Goal: Task Accomplishment & Management: Manage account settings

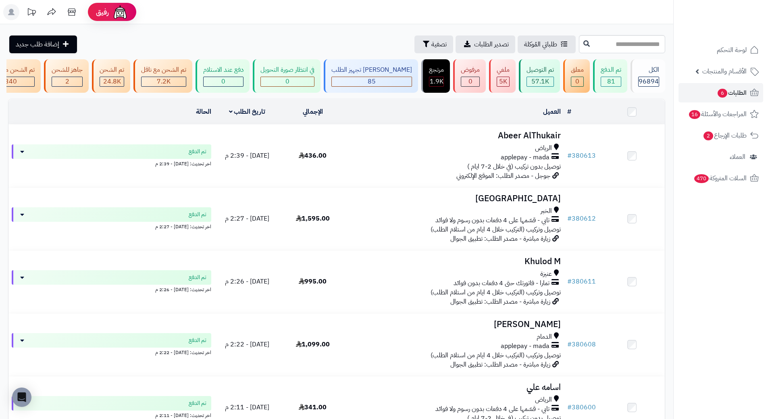
click at [567, 53] on div "**********" at bounding box center [336, 412] width 673 height 776
click at [579, 49] on input "text" at bounding box center [622, 44] width 86 height 18
paste input "******"
type input "******"
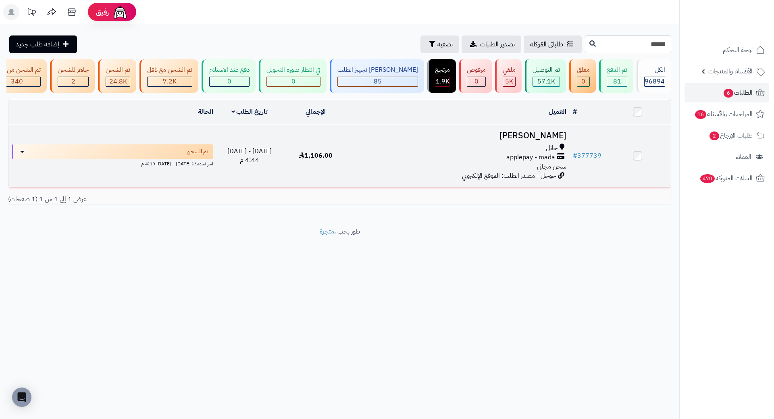
click at [550, 138] on h3 "مها الشمري" at bounding box center [459, 135] width 214 height 9
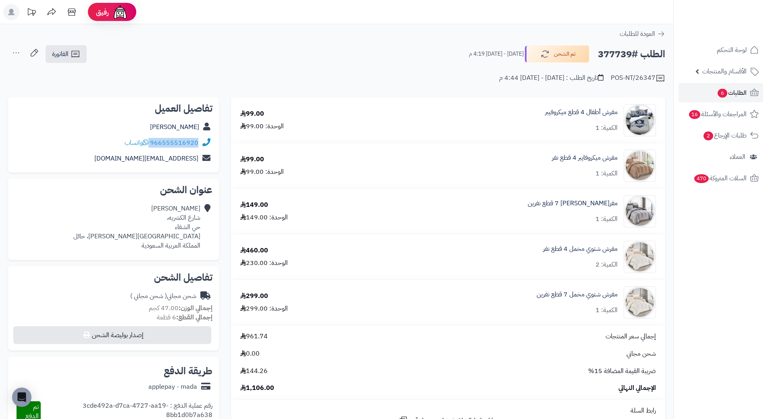
drag, startPoint x: 199, startPoint y: 143, endPoint x: 151, endPoint y: 144, distance: 47.6
click at [151, 144] on div "966555516920 واتساب" at bounding box center [114, 143] width 198 height 16
copy div "966555516920"
click at [605, 55] on h2 "الطلب #377739" at bounding box center [631, 54] width 67 height 17
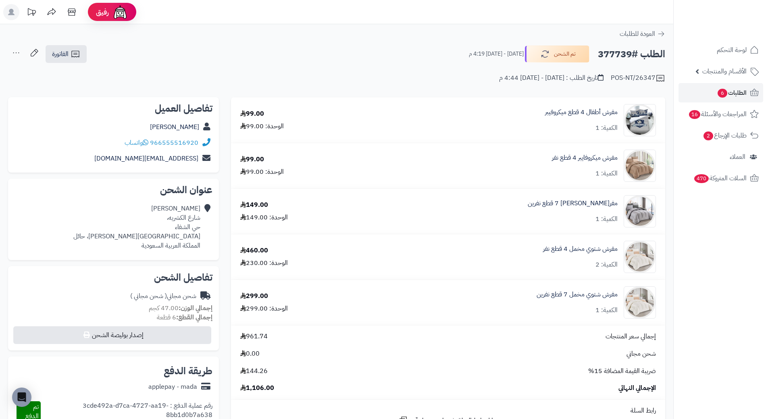
copy h2 "377739"
click at [748, 91] on link "الطلبات 6" at bounding box center [720, 92] width 85 height 19
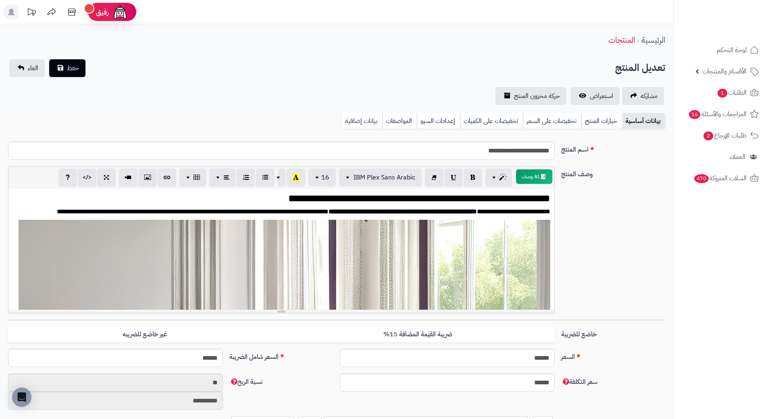
scroll to position [1515, 0]
click at [361, 117] on link "بيانات إضافية" at bounding box center [362, 121] width 40 height 16
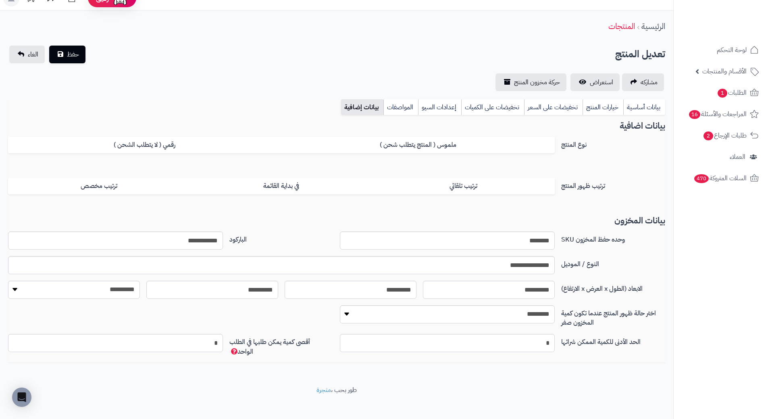
scroll to position [21, 0]
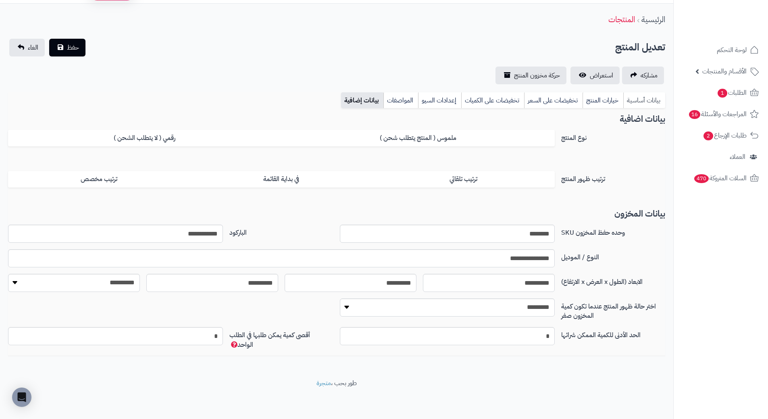
click at [637, 102] on link "بيانات أساسية" at bounding box center [644, 100] width 42 height 16
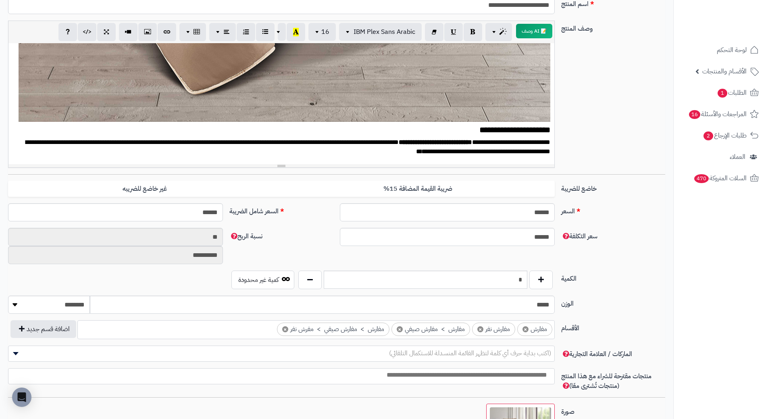
scroll to position [0, 0]
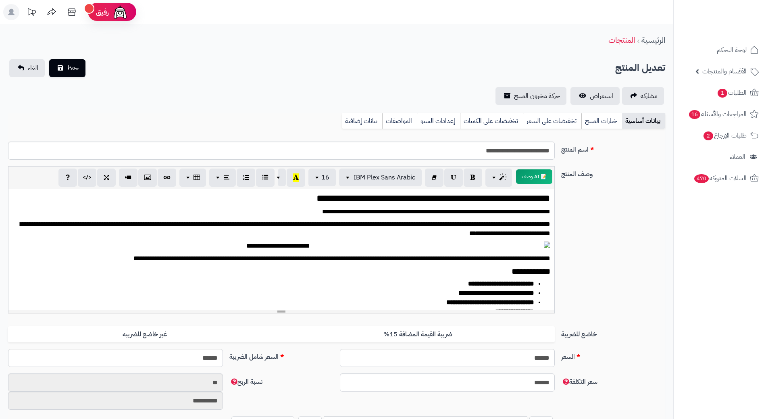
scroll to position [1515, 0]
click at [374, 121] on link "بيانات إضافية" at bounding box center [362, 121] width 40 height 16
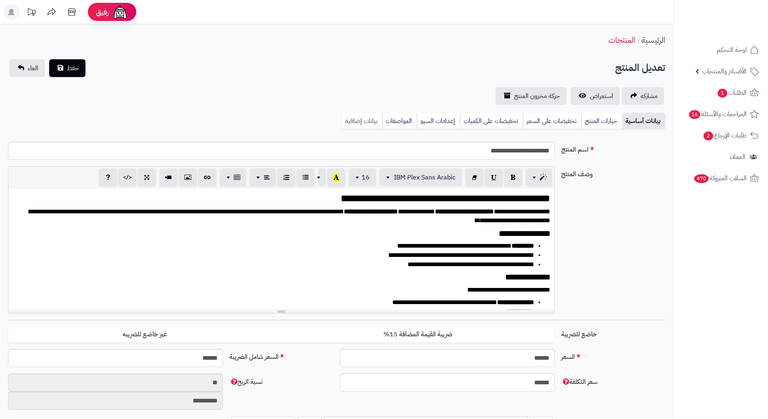
scroll to position [1515, 0]
click at [370, 126] on link "بيانات إضافية" at bounding box center [362, 121] width 40 height 16
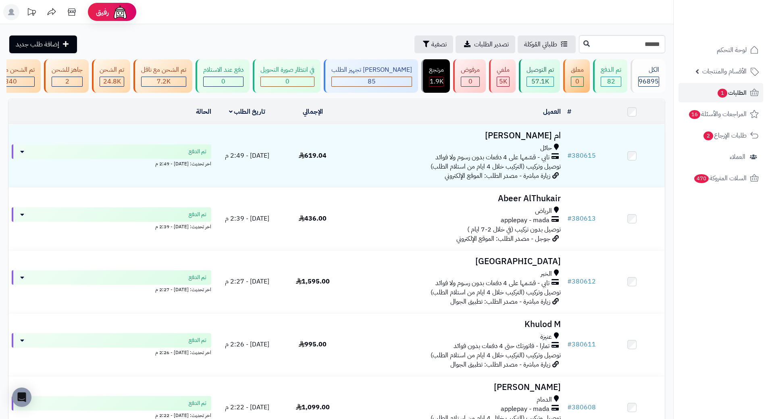
type input "******"
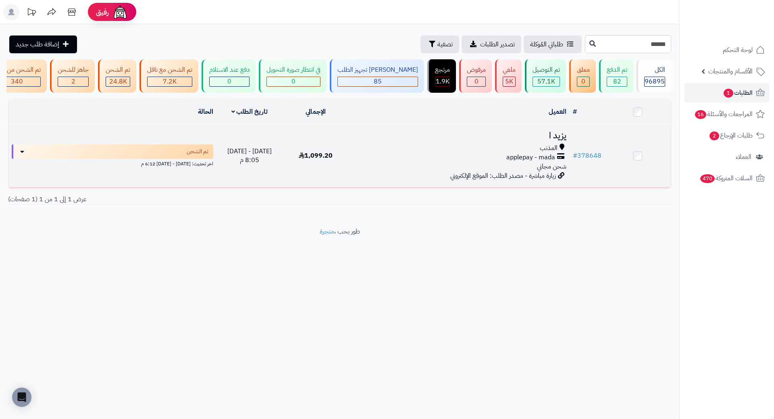
click at [557, 140] on h3 "يزيد ا" at bounding box center [459, 135] width 214 height 9
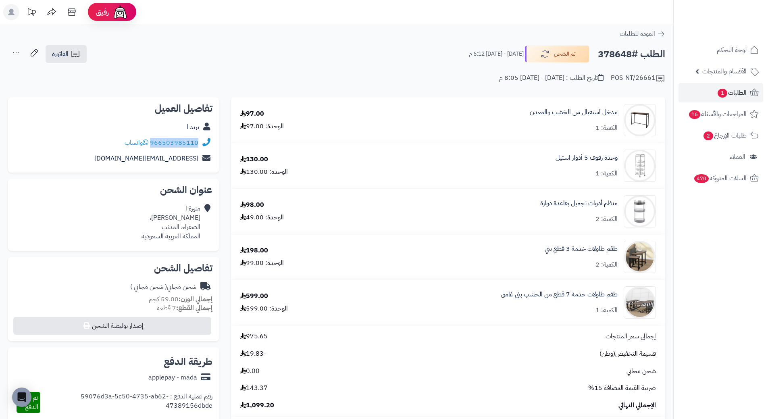
drag, startPoint x: 200, startPoint y: 143, endPoint x: 152, endPoint y: 136, distance: 48.4
click at [152, 136] on div "966503985110 واتساب" at bounding box center [114, 143] width 198 height 16
copy div "966503985110"
click at [610, 56] on h2 "الطلب #378648" at bounding box center [631, 54] width 67 height 17
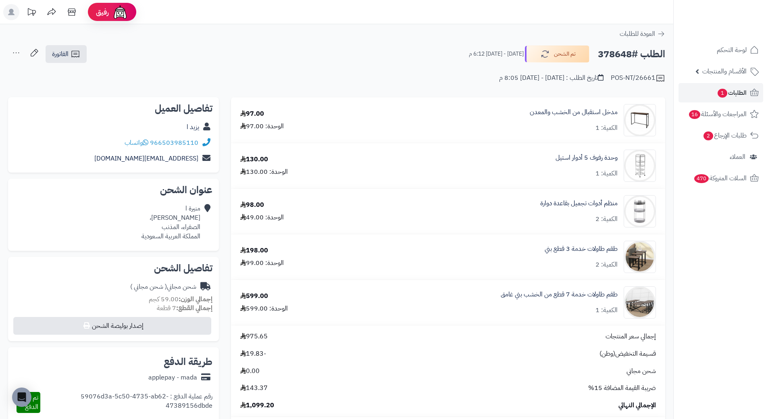
copy h2 "378648"
drag, startPoint x: 620, startPoint y: 293, endPoint x: 477, endPoint y: 288, distance: 143.5
click at [477, 288] on div "طقم طاولات خدمة 7 قطع من الخشب بني غامق الكمية: 1" at bounding box center [508, 302] width 308 height 32
copy div "طقم طاولات خدمة 7 قطع من الخشب بني غامق"
click at [750, 93] on icon at bounding box center [754, 92] width 8 height 7
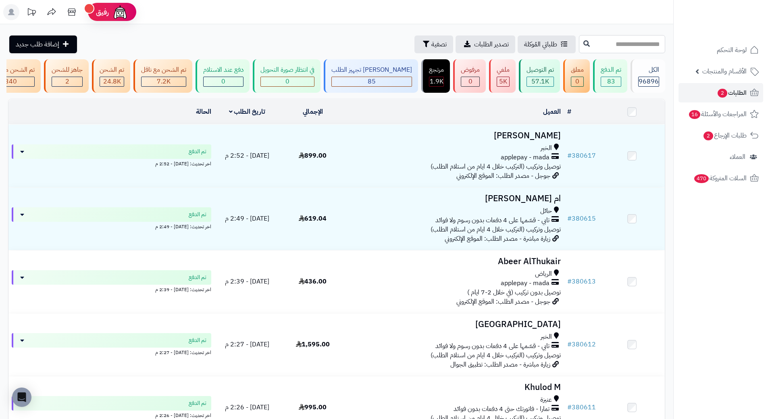
click at [579, 50] on input "text" at bounding box center [622, 44] width 86 height 18
paste input "******"
type input "******"
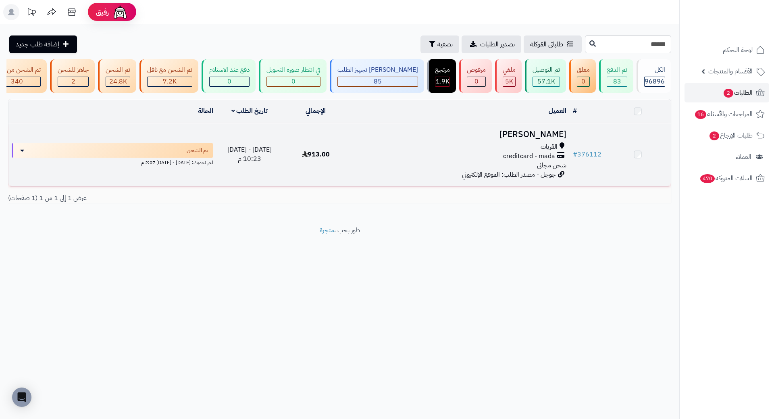
click at [533, 139] on h3 "محمد الرويلي" at bounding box center [459, 134] width 214 height 9
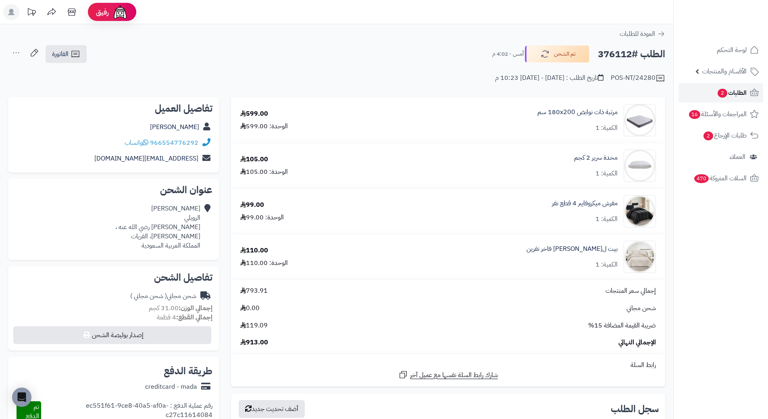
click at [743, 94] on span "الطلبات 2" at bounding box center [732, 92] width 30 height 11
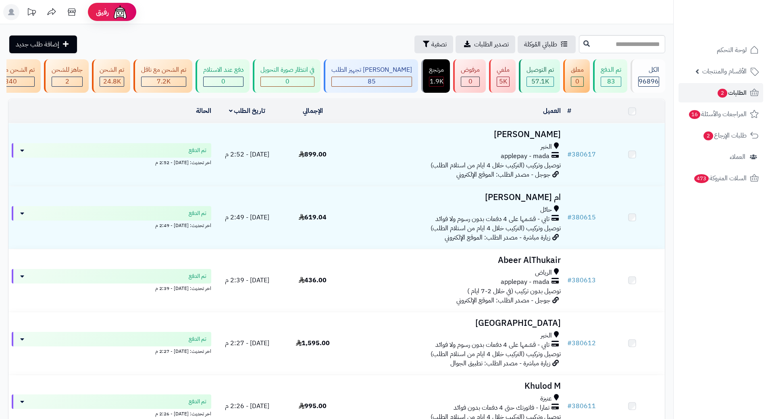
click at [579, 44] on input "text" at bounding box center [622, 44] width 86 height 18
type input "******"
click at [580, 46] on button at bounding box center [586, 43] width 12 height 15
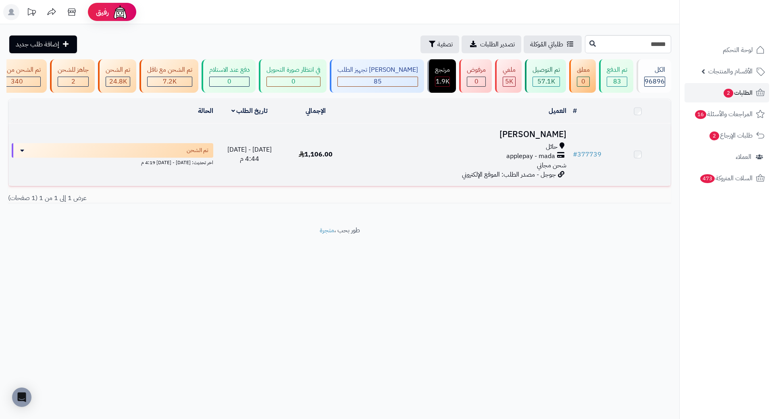
click at [547, 139] on h3 "مها الشمري" at bounding box center [459, 134] width 214 height 9
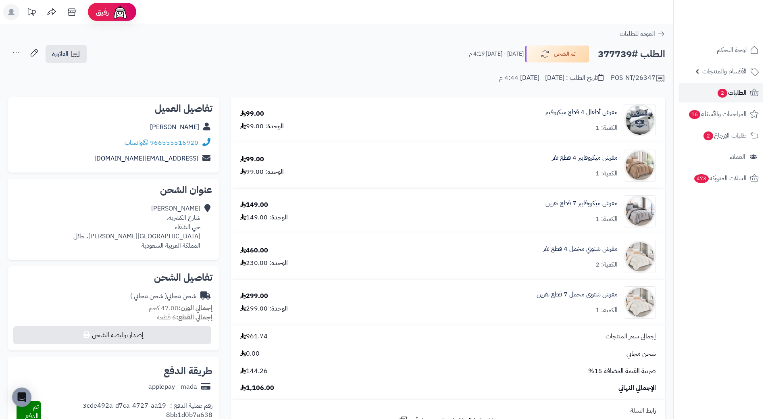
click at [736, 93] on span "الطلبات 2" at bounding box center [732, 92] width 30 height 11
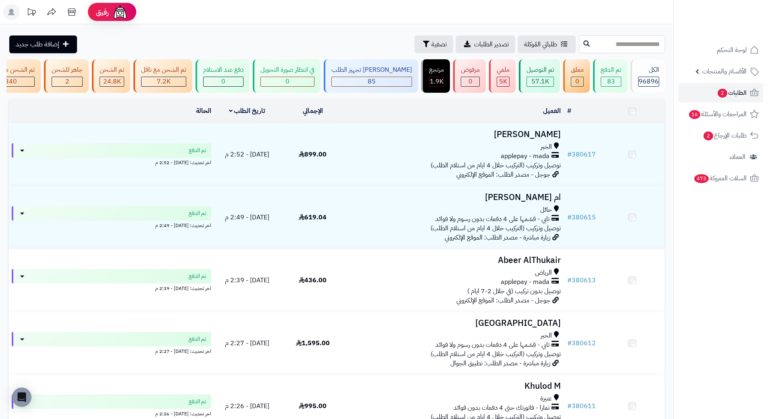
drag, startPoint x: 0, startPoint y: 0, endPoint x: 556, endPoint y: 45, distance: 557.5
click at [579, 45] on input "text" at bounding box center [622, 44] width 86 height 18
paste input "******"
type input "******"
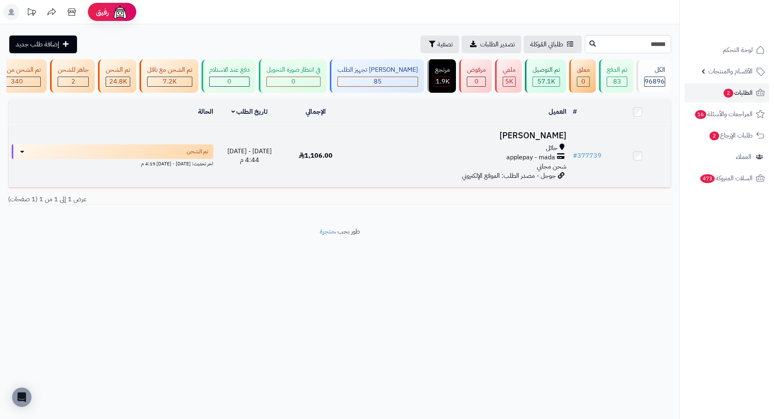
click at [541, 147] on td "[PERSON_NAME] حائل applepay - mada شحن مجاني جوجل - مصدر الطلب: الموقع الإلكترو…" at bounding box center [459, 156] width 220 height 62
click at [533, 140] on h3 "[PERSON_NAME]" at bounding box center [459, 135] width 214 height 9
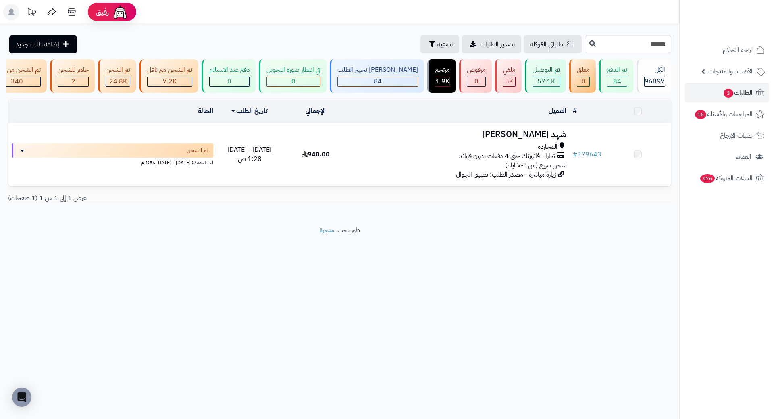
click at [537, 137] on h3 "شهد عسيري" at bounding box center [459, 134] width 214 height 9
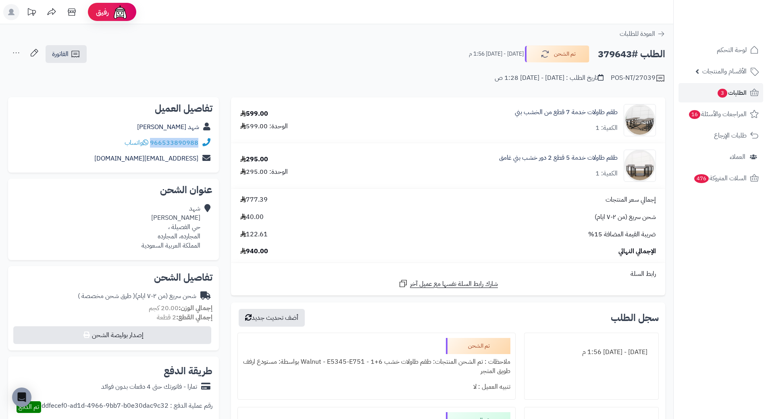
drag, startPoint x: 199, startPoint y: 137, endPoint x: 152, endPoint y: 147, distance: 48.4
click at [152, 147] on div "966533890988 واتساب" at bounding box center [114, 143] width 198 height 16
copy div "966533890988"
click at [617, 52] on h2 "الطلب #379643" at bounding box center [631, 54] width 67 height 17
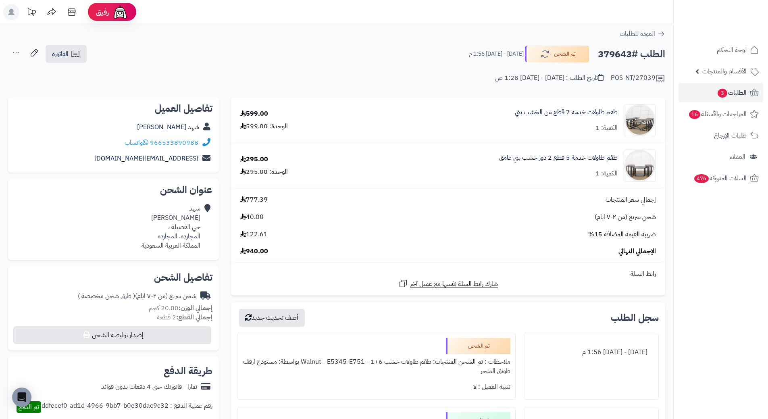
copy h2 "379643"
click at [753, 91] on icon at bounding box center [754, 93] width 10 height 10
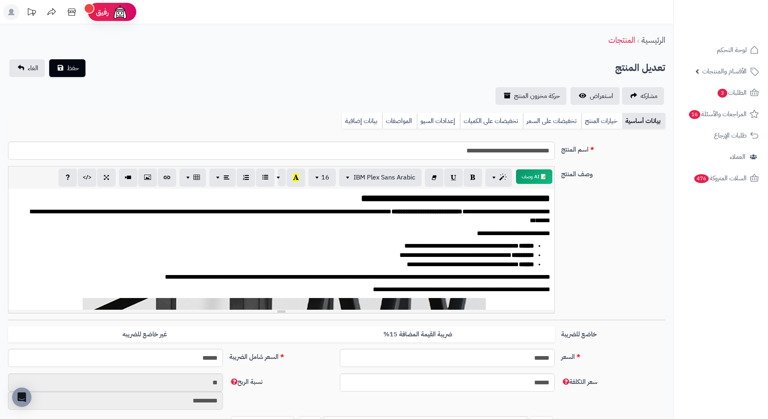
scroll to position [961, 0]
click at [361, 119] on link "بيانات إضافية" at bounding box center [362, 121] width 40 height 16
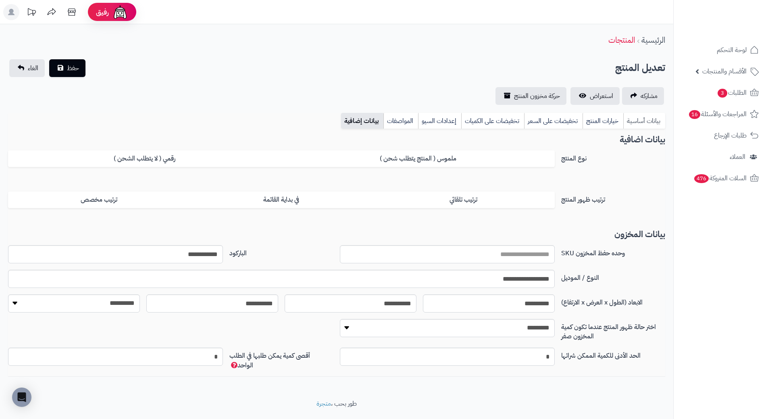
click at [635, 124] on link "بيانات أساسية" at bounding box center [644, 121] width 42 height 16
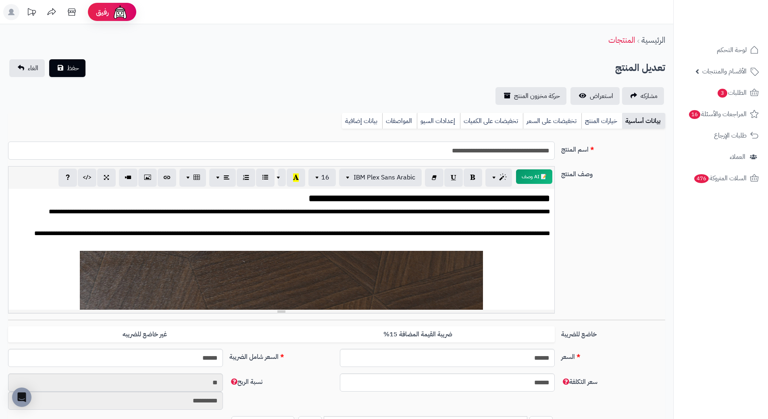
click at [496, 152] on input "**********" at bounding box center [281, 150] width 546 height 18
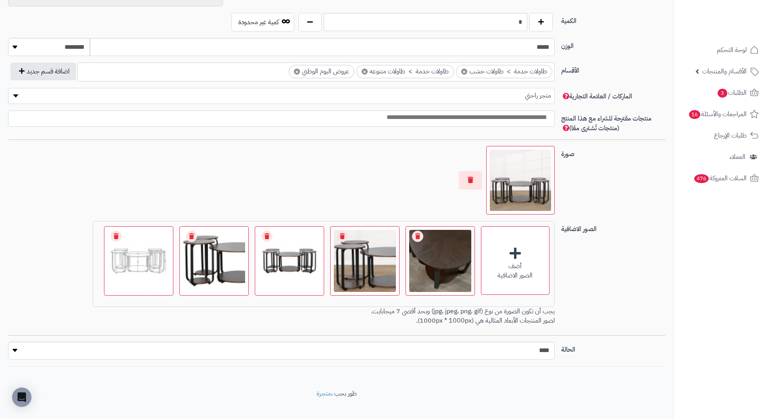
scroll to position [981, 0]
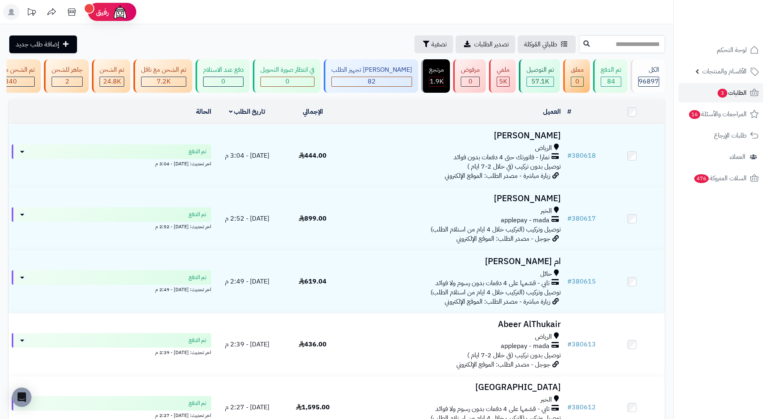
click at [579, 44] on input "text" at bounding box center [622, 44] width 86 height 18
paste input "******"
type input "******"
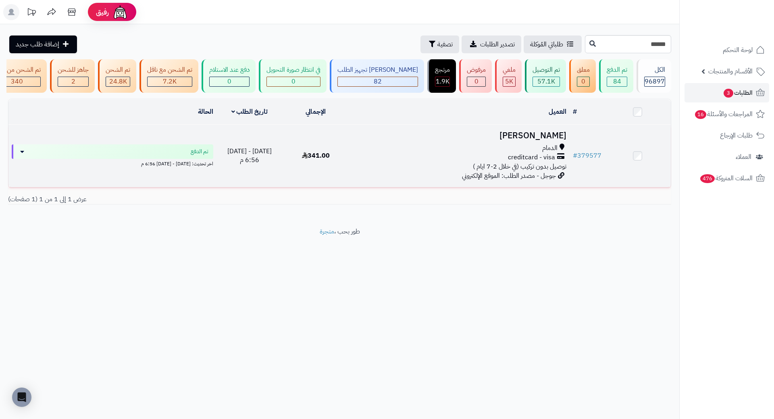
click at [542, 137] on h3 "[PERSON_NAME]" at bounding box center [459, 135] width 214 height 9
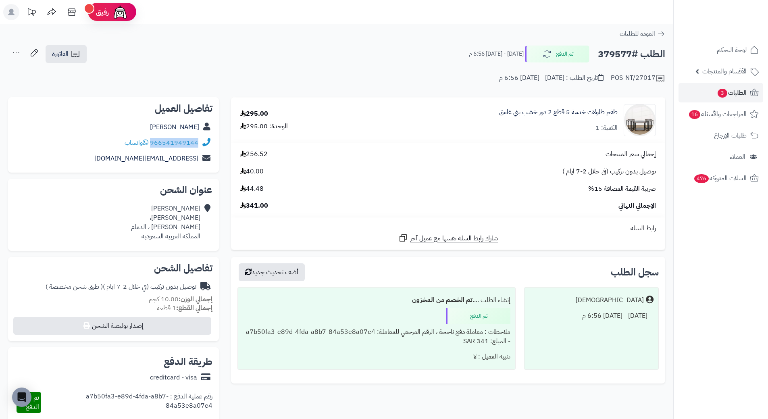
drag, startPoint x: 199, startPoint y: 141, endPoint x: 153, endPoint y: 148, distance: 46.8
click at [153, 148] on div "966541949144 واتساب" at bounding box center [114, 143] width 198 height 16
copy div "966541949144"
click at [615, 48] on h2 "الطلب #379577" at bounding box center [631, 54] width 67 height 17
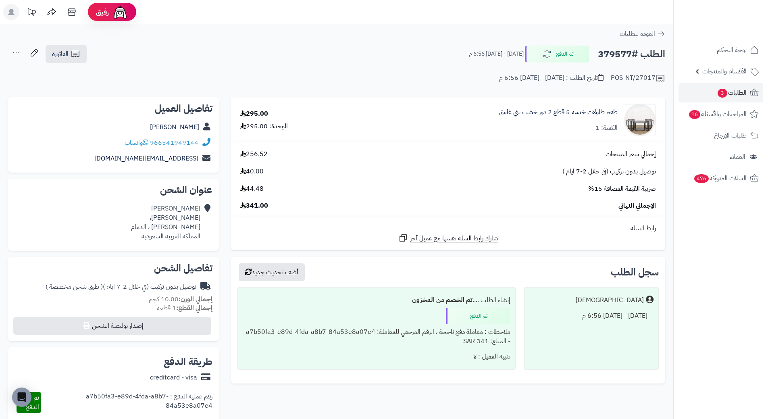
copy h2 "379577"
